Goal: Check status

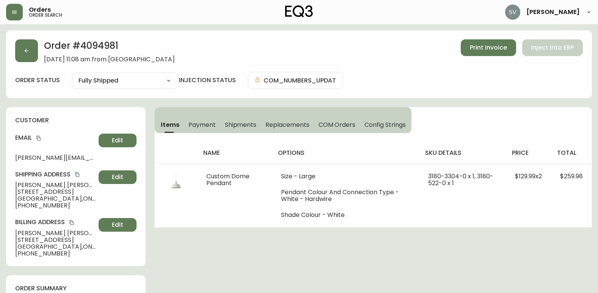
select select "FULLY_SHIPPED"
click at [20, 52] on button "button" at bounding box center [26, 50] width 23 height 23
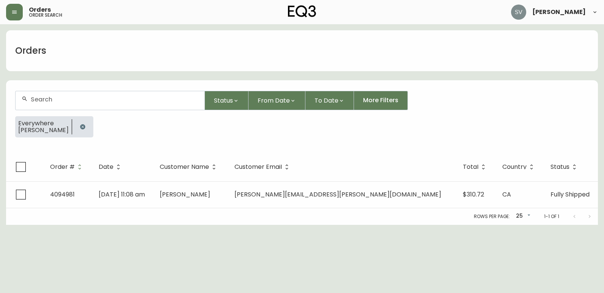
click at [80, 128] on icon "button" at bounding box center [82, 126] width 5 height 5
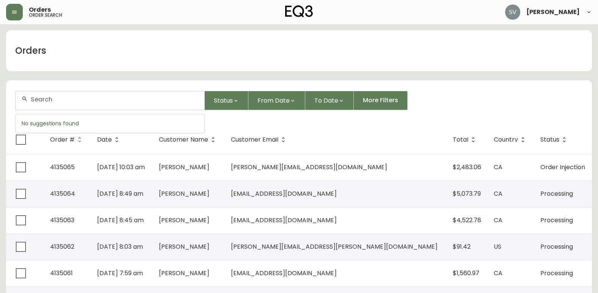
click at [85, 102] on input "text" at bounding box center [115, 99] width 168 height 7
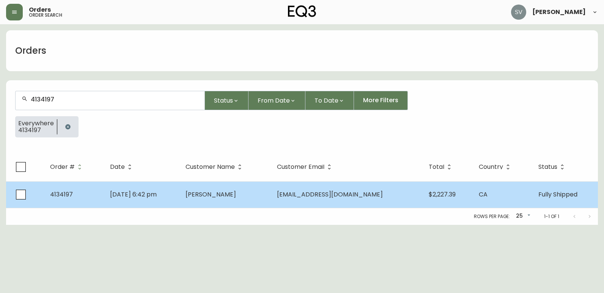
type input "4134197"
click at [239, 199] on td "[PERSON_NAME]" at bounding box center [224, 195] width 91 height 27
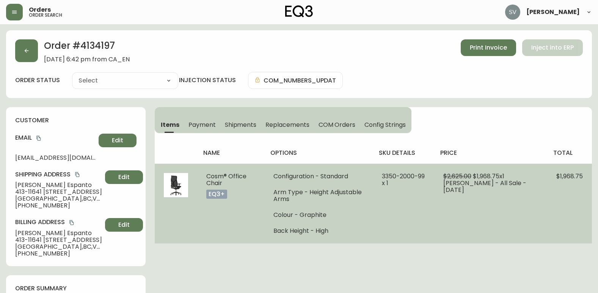
type input "Fully Shipped"
select select "FULLY_SHIPPED"
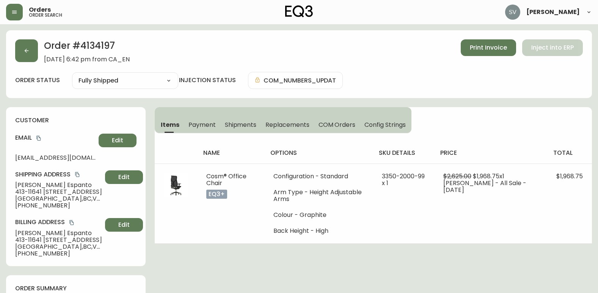
click at [237, 123] on span "Shipments" at bounding box center [241, 125] width 32 height 8
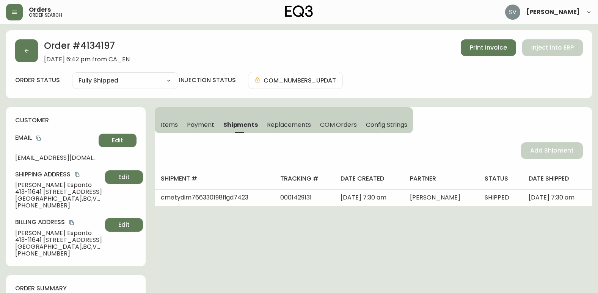
click at [173, 125] on span "Items" at bounding box center [169, 125] width 17 height 8
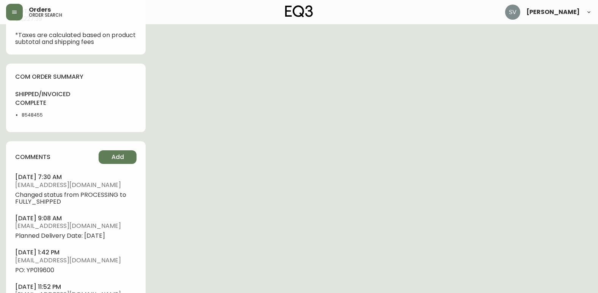
scroll to position [417, 0]
